Goal: Obtain resource: Download file/media

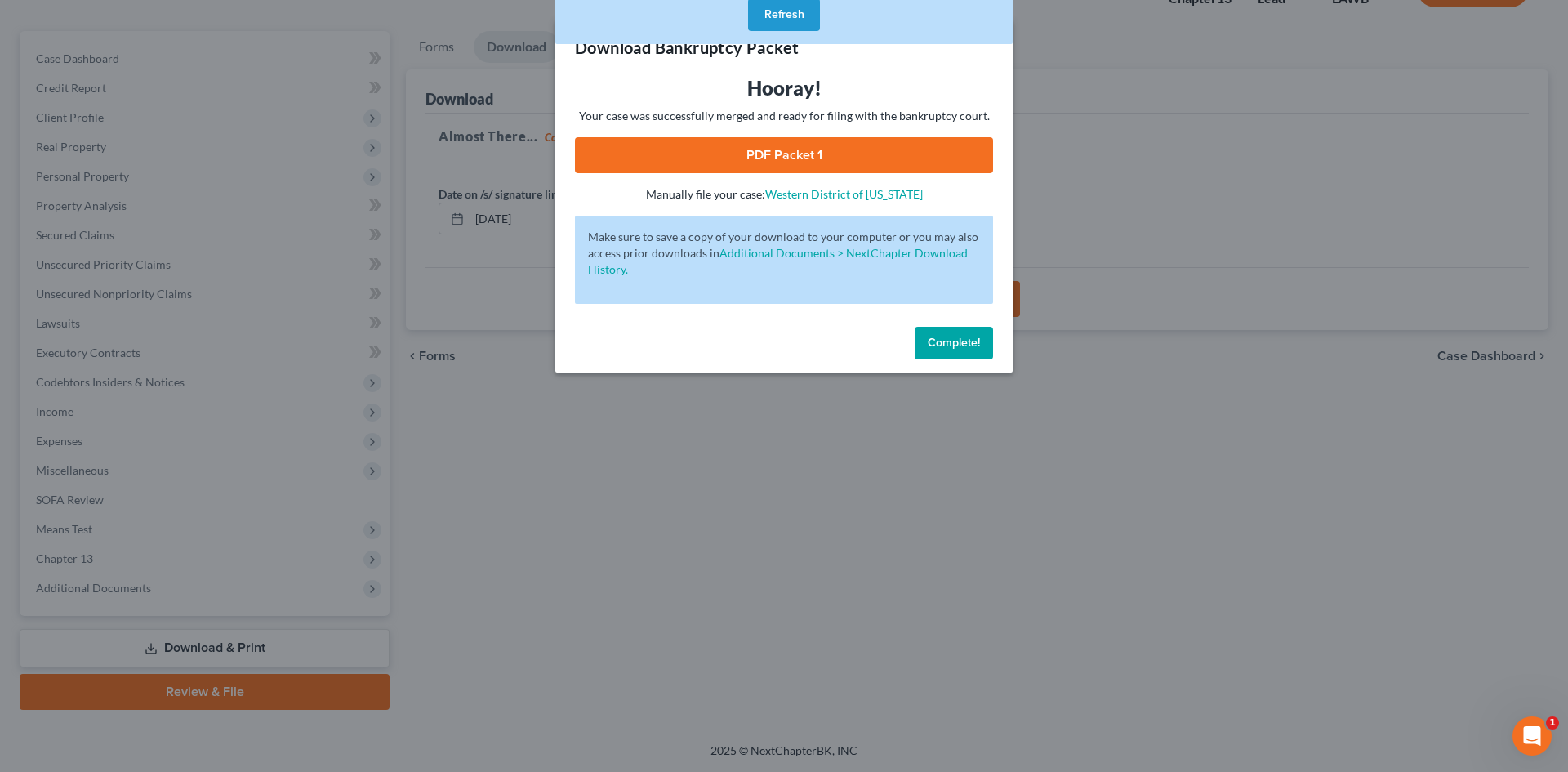
click at [954, 339] on span "Complete!" at bounding box center [954, 342] width 52 height 13
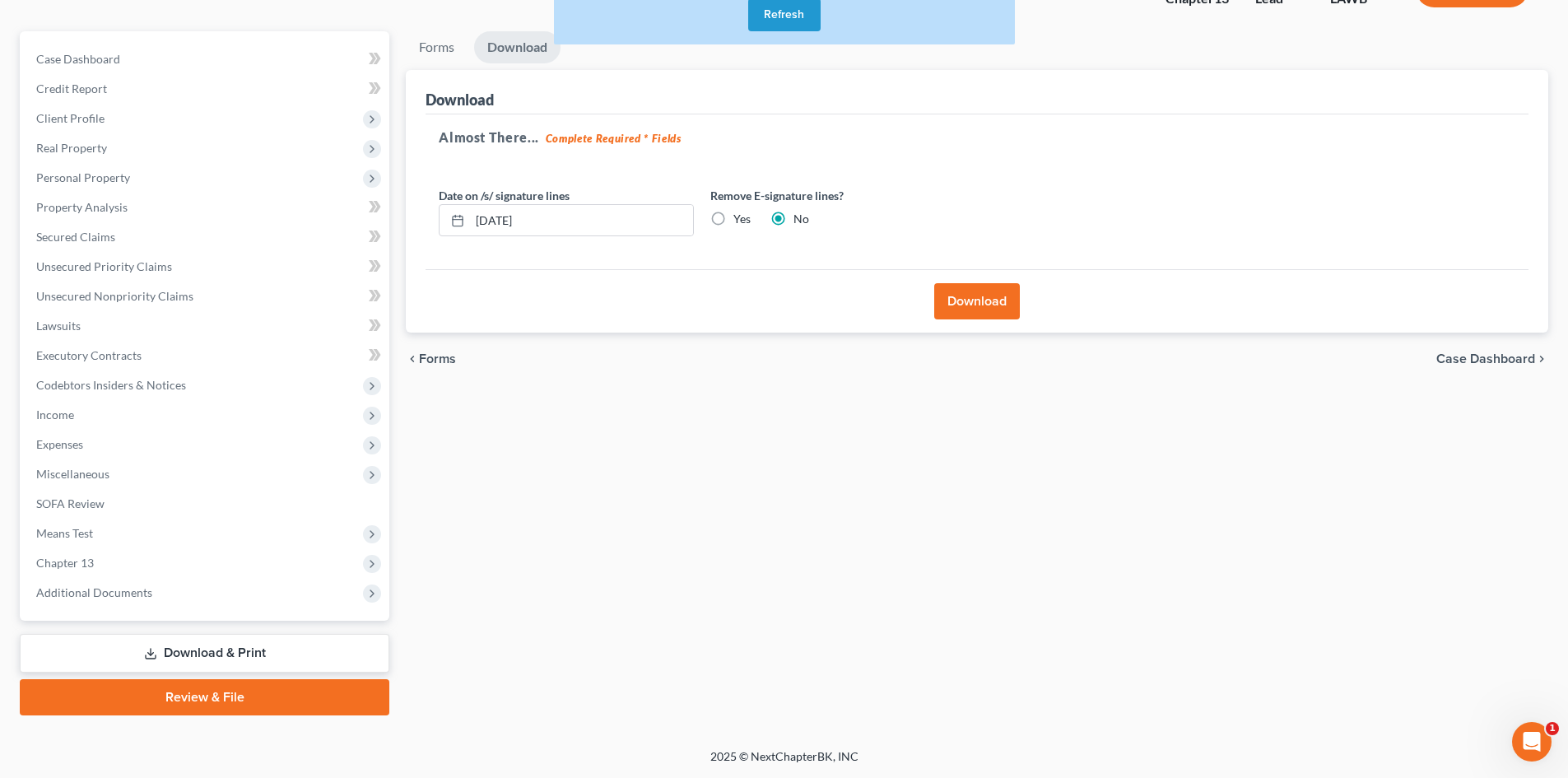
click at [923, 389] on div "Forms Download Forms Forms to Download Select which forms you would like to dow…" at bounding box center [976, 373] width 1158 height 684
click at [784, 14] on button "Refresh" at bounding box center [784, 15] width 73 height 33
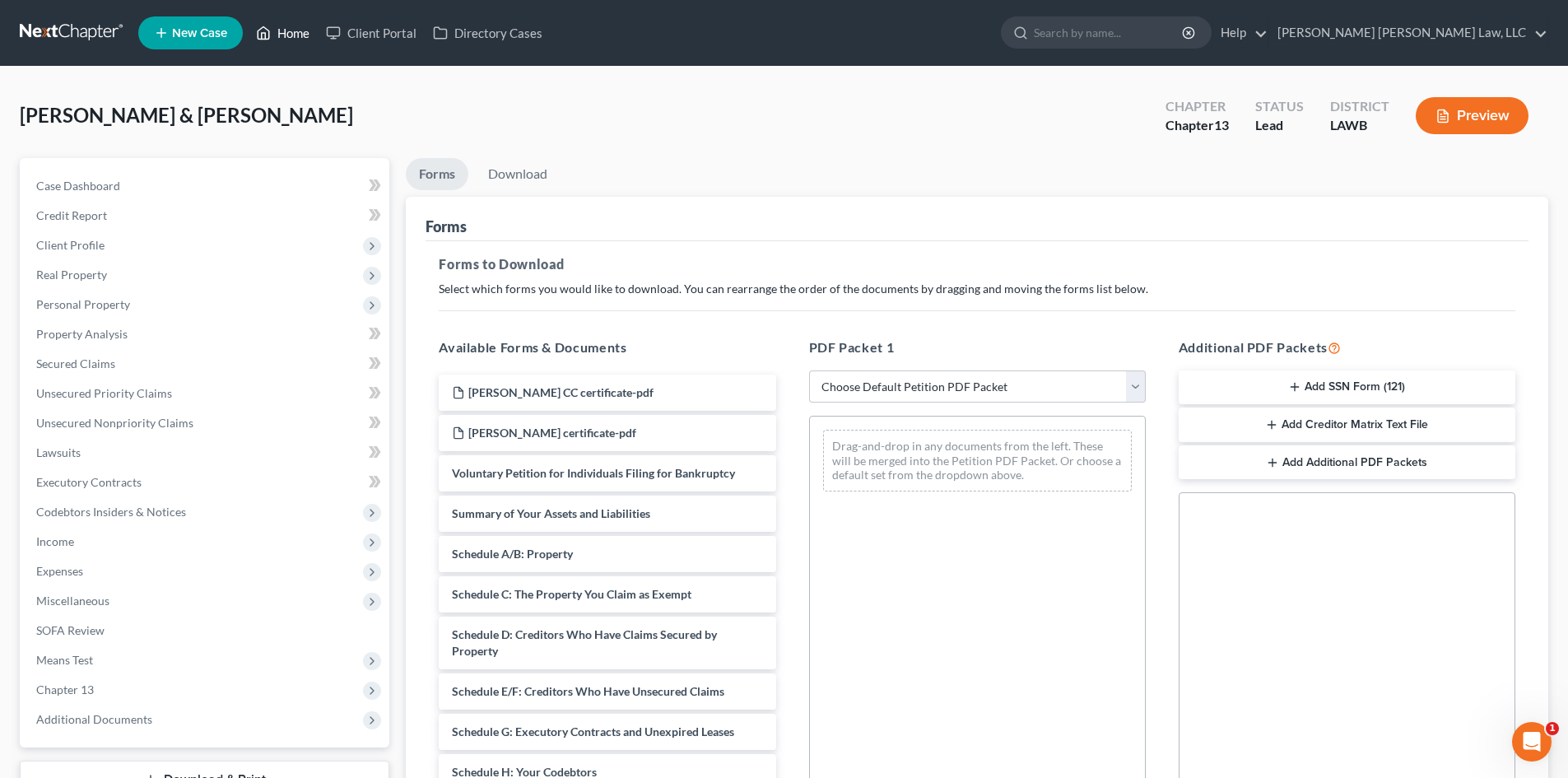
click at [282, 24] on link "Home" at bounding box center [283, 33] width 70 height 30
